Goal: Find specific fact: Find specific fact

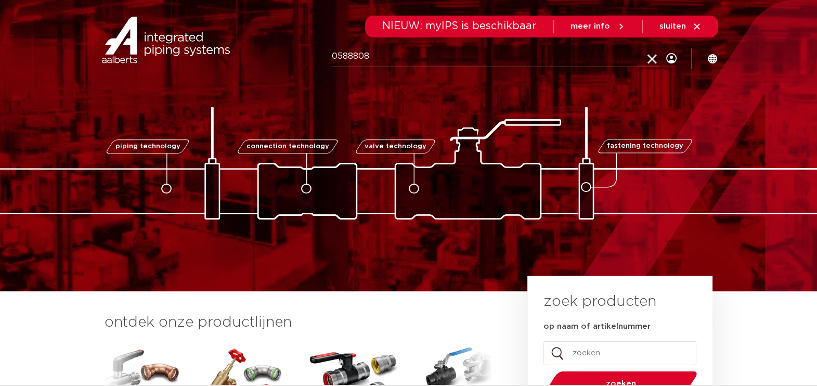
type input "0588808"
click button "Zoeken" at bounding box center [0, 0] width 0 height 0
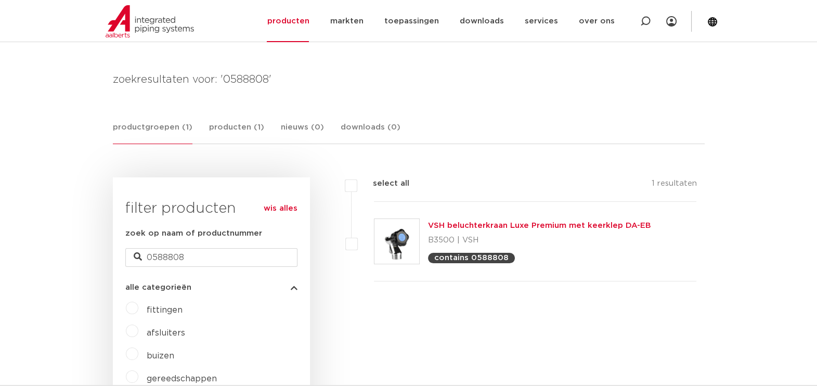
click at [554, 222] on link "VSH beluchterkraan Luxe Premium met keerklep DA-EB" at bounding box center [539, 226] width 223 height 8
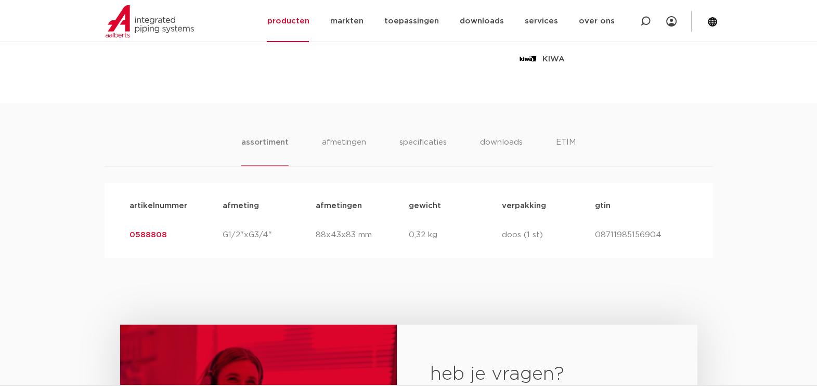
scroll to position [585, 0]
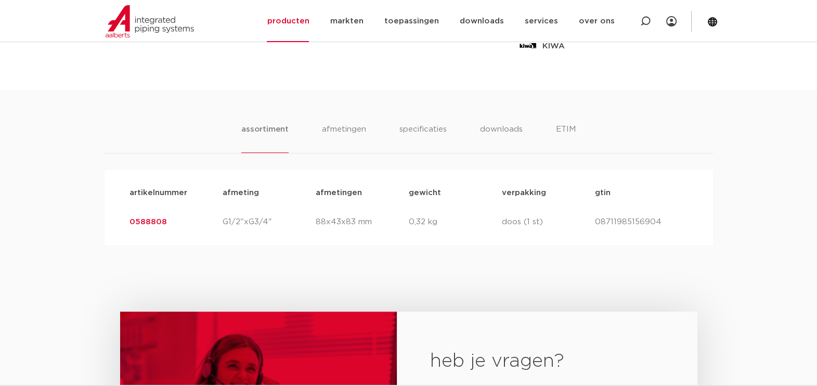
click at [160, 220] on link "0588808" at bounding box center [147, 222] width 37 height 8
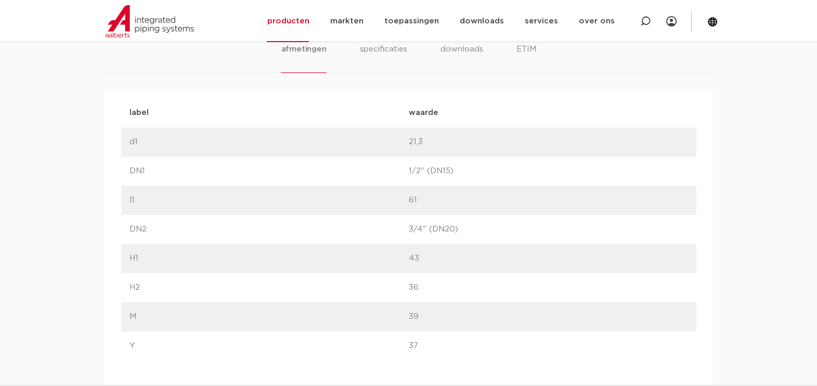
scroll to position [585, 0]
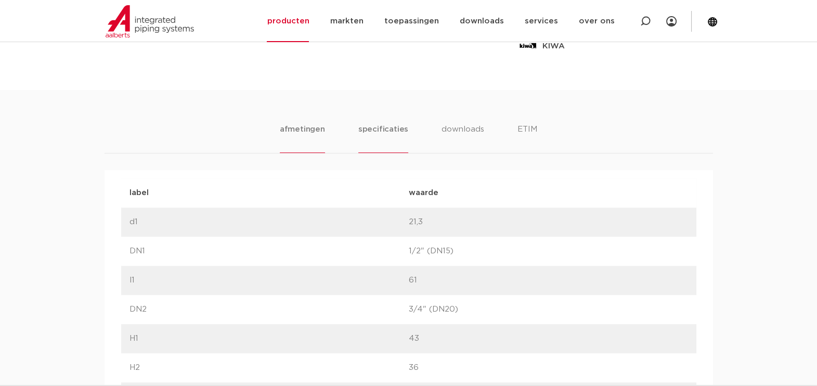
click at [387, 128] on li "specificaties" at bounding box center [383, 138] width 50 height 30
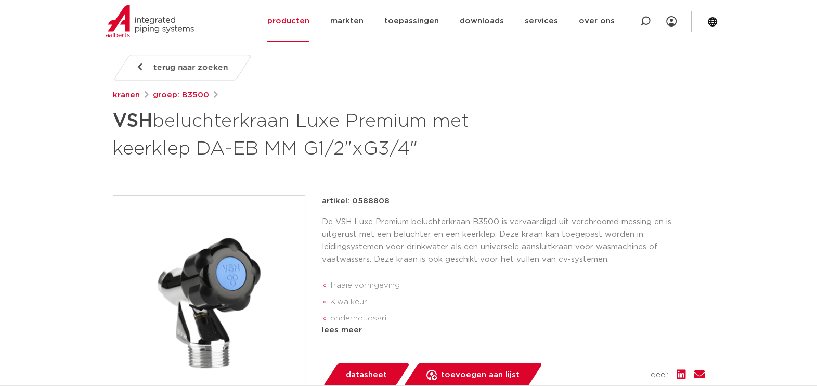
scroll to position [390, 0]
